Goal: Information Seeking & Learning: Understand process/instructions

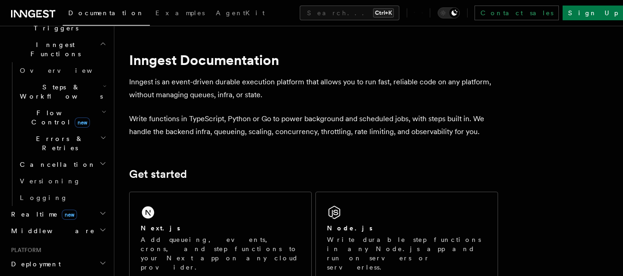
scroll to position [260, 0]
click at [39, 258] on span "Deployment" at bounding box center [34, 262] width 54 height 9
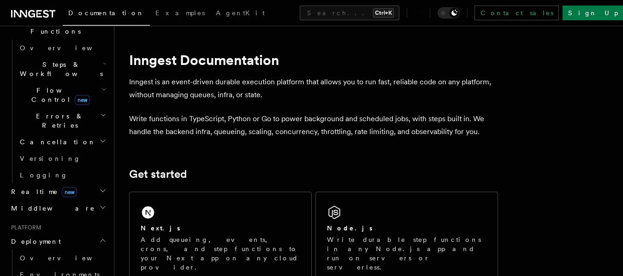
scroll to position [283, 0]
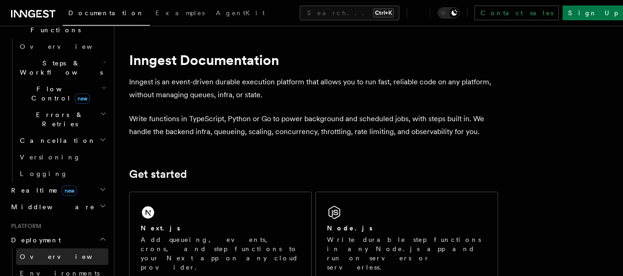
click at [34, 253] on span "Overview" at bounding box center [67, 256] width 95 height 7
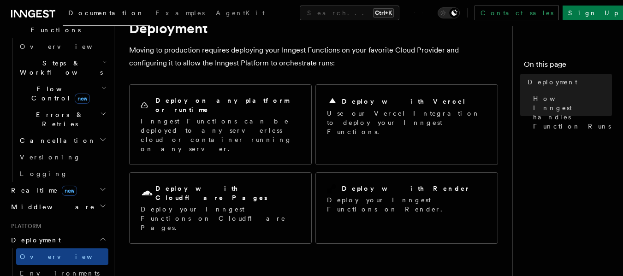
scroll to position [41, 0]
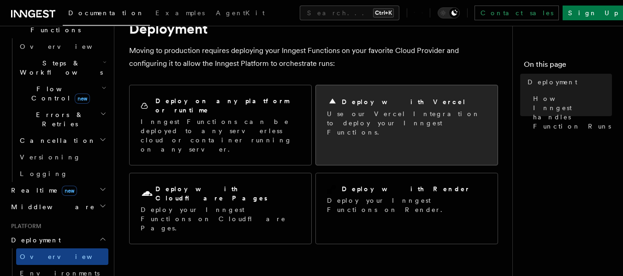
click at [347, 117] on p "Use our Vercel Integration to deploy your Inngest Functions." at bounding box center [407, 123] width 160 height 28
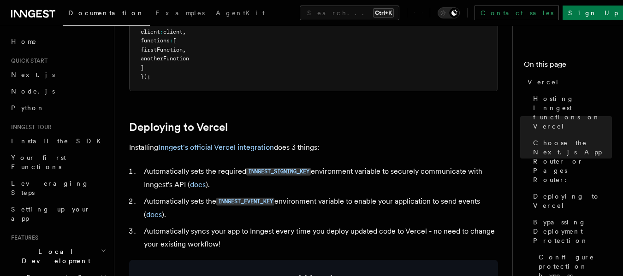
scroll to position [346, 0]
click at [222, 147] on link "Inngest's official Vercel integration" at bounding box center [216, 147] width 116 height 9
